Goal: Navigation & Orientation: Find specific page/section

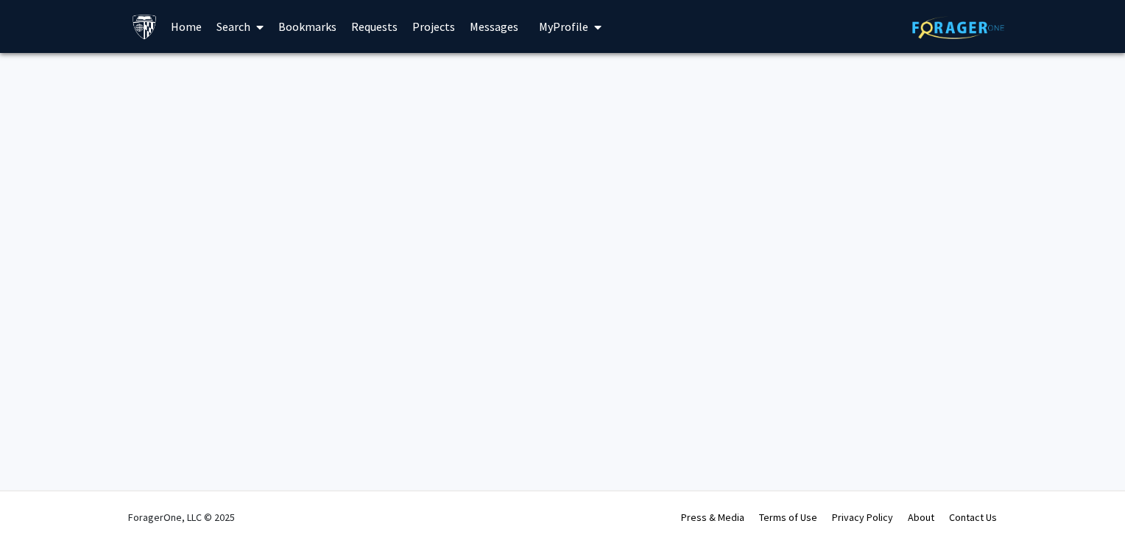
click at [588, 32] on span "My profile dropdown to access profile and logout" at bounding box center [594, 27] width 13 height 52
click at [388, 25] on link "Requests" at bounding box center [374, 27] width 61 height 52
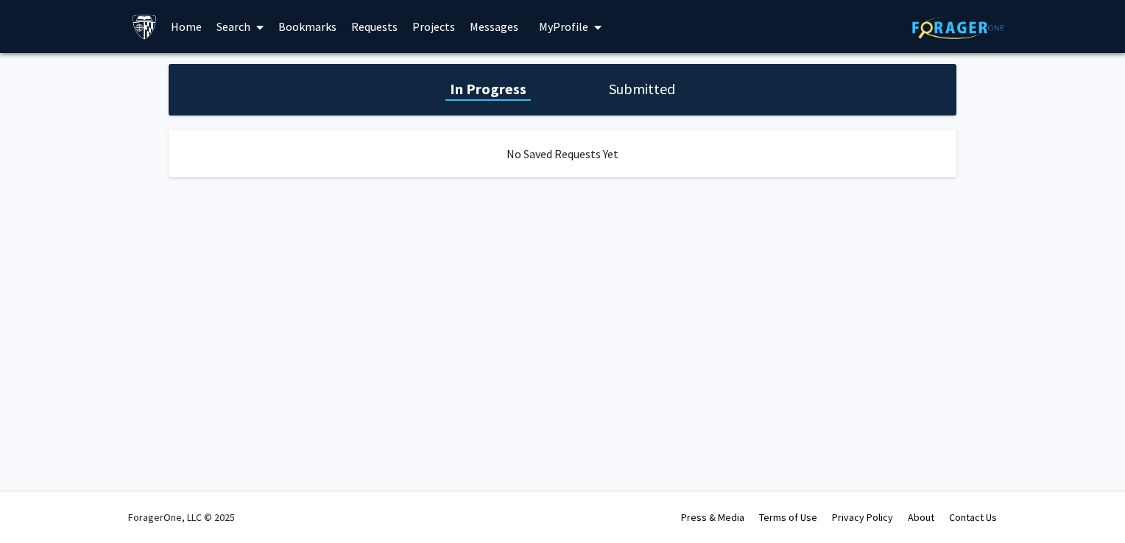
click at [353, 25] on link "Requests" at bounding box center [374, 27] width 61 height 52
click at [321, 24] on link "Bookmarks" at bounding box center [307, 27] width 73 height 52
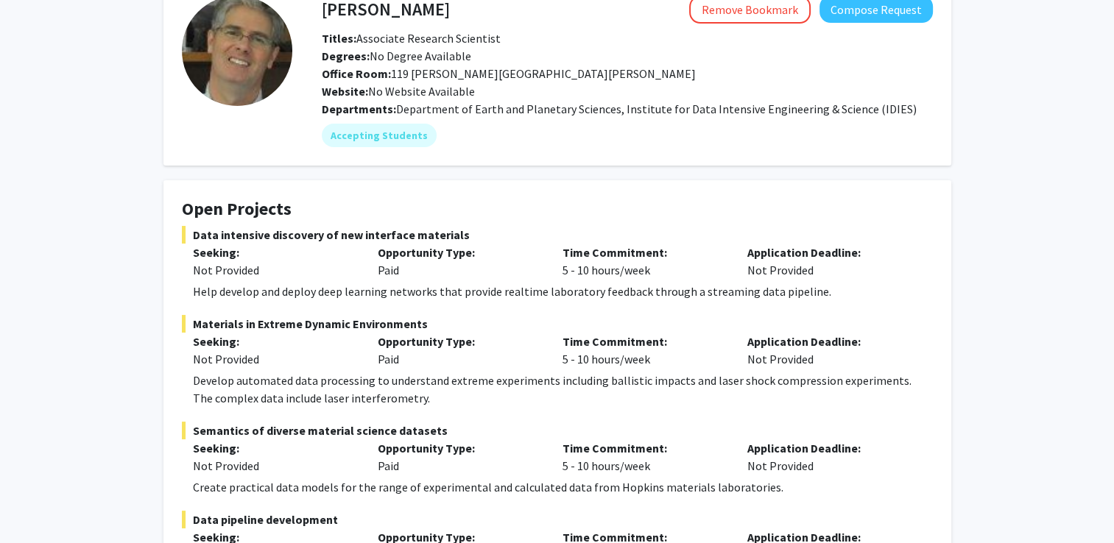
scroll to position [515, 0]
